Goal: Task Accomplishment & Management: Manage account settings

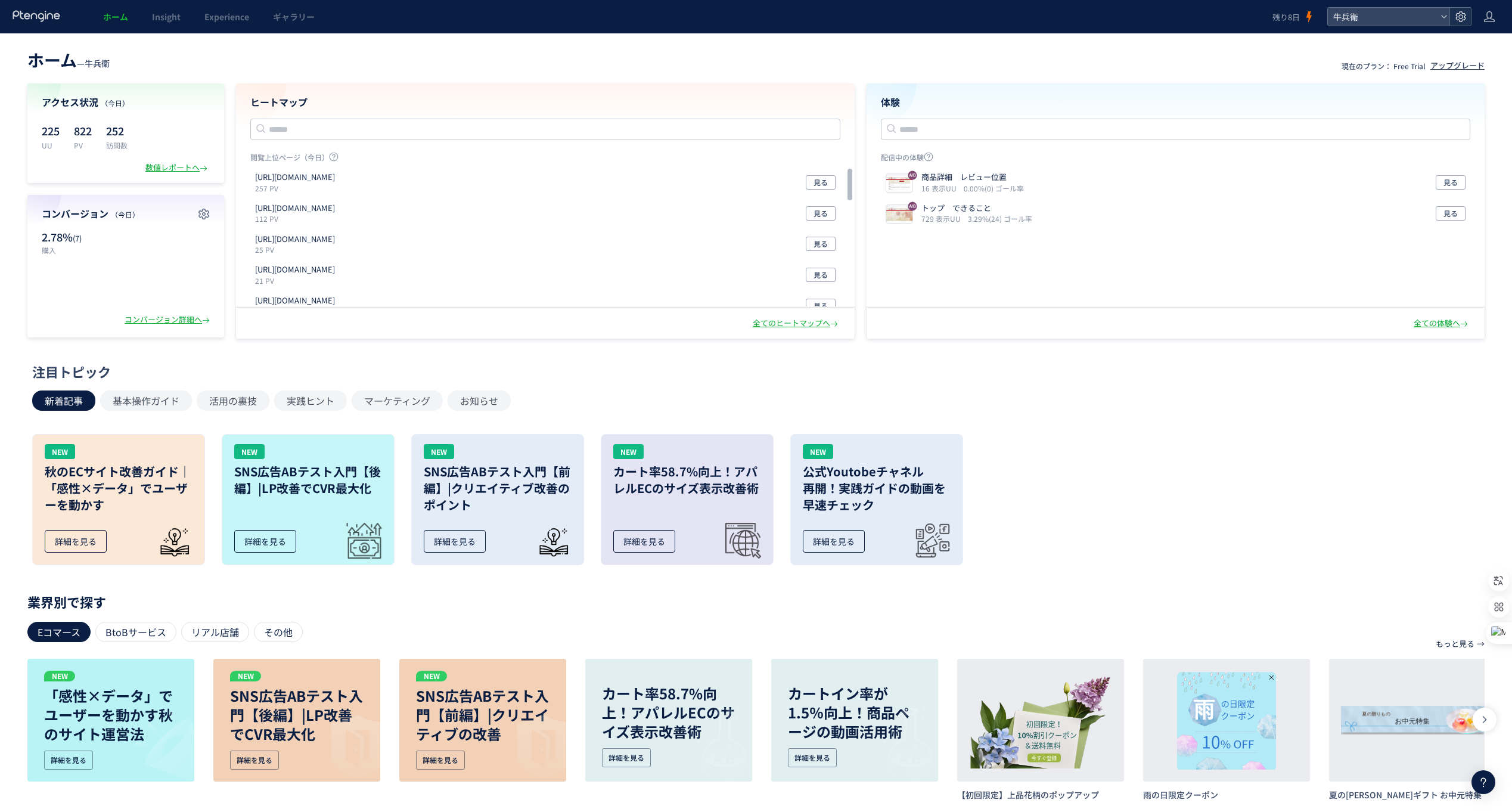
click at [1460, 18] on use at bounding box center [1461, 16] width 10 height 10
click at [1199, 57] on header "ホーム — 牛兵衛 現在のプラン： Free Trial アップグレード" at bounding box center [756, 58] width 1457 height 26
click at [1473, 66] on div "アップグレード" at bounding box center [1457, 65] width 54 height 11
click at [1462, 22] on icon at bounding box center [1461, 16] width 12 height 12
click at [1374, 212] on span "プラン確認・購入" at bounding box center [1386, 209] width 67 height 19
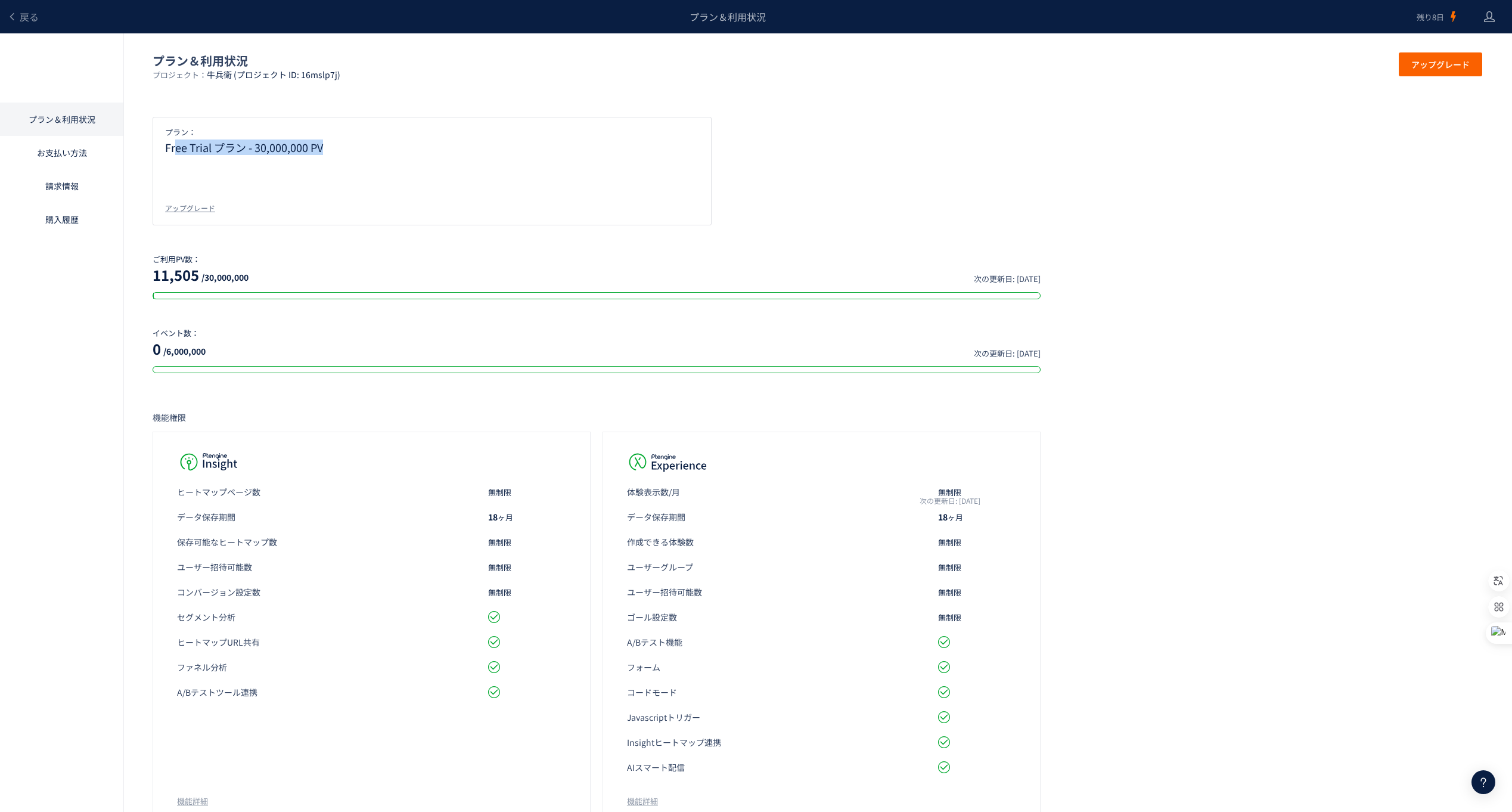
drag, startPoint x: 199, startPoint y: 152, endPoint x: 336, endPoint y: 154, distance: 137.0
click at [336, 154] on div "プラン： Free Trial プラン - 30,000,000 PV アップグレード" at bounding box center [432, 171] width 559 height 108
click at [205, 189] on div "プラン： Free Trial プラン - 30,000,000 PV アップグレード" at bounding box center [432, 171] width 559 height 108
